Goal: Navigation & Orientation: Go to known website

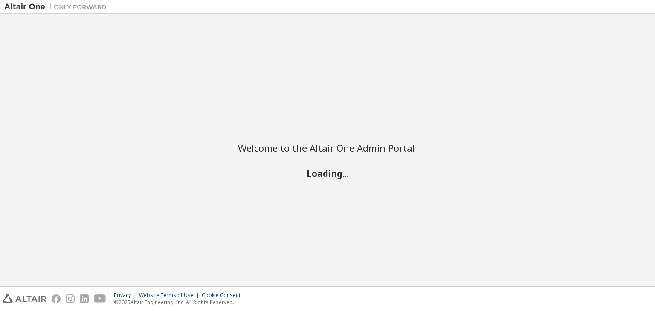
click at [465, 116] on div "Welcome to the Altair One Admin Portal Loading..." at bounding box center [327, 150] width 646 height 264
